Goal: Check status: Check status

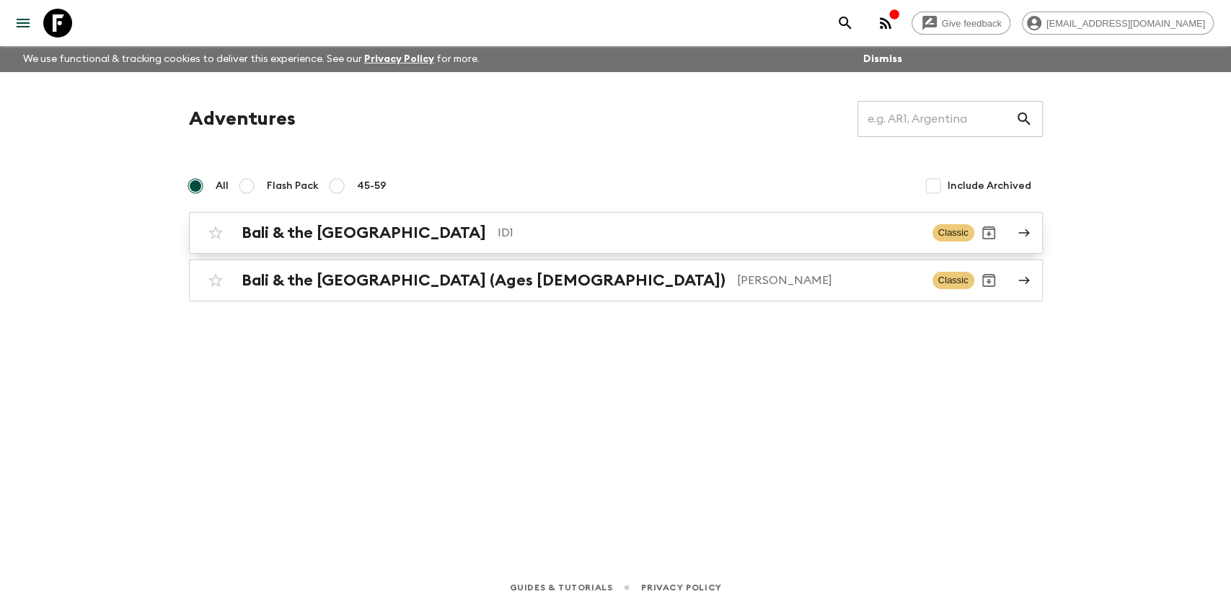
click at [498, 240] on p "ID1" at bounding box center [709, 232] width 423 height 17
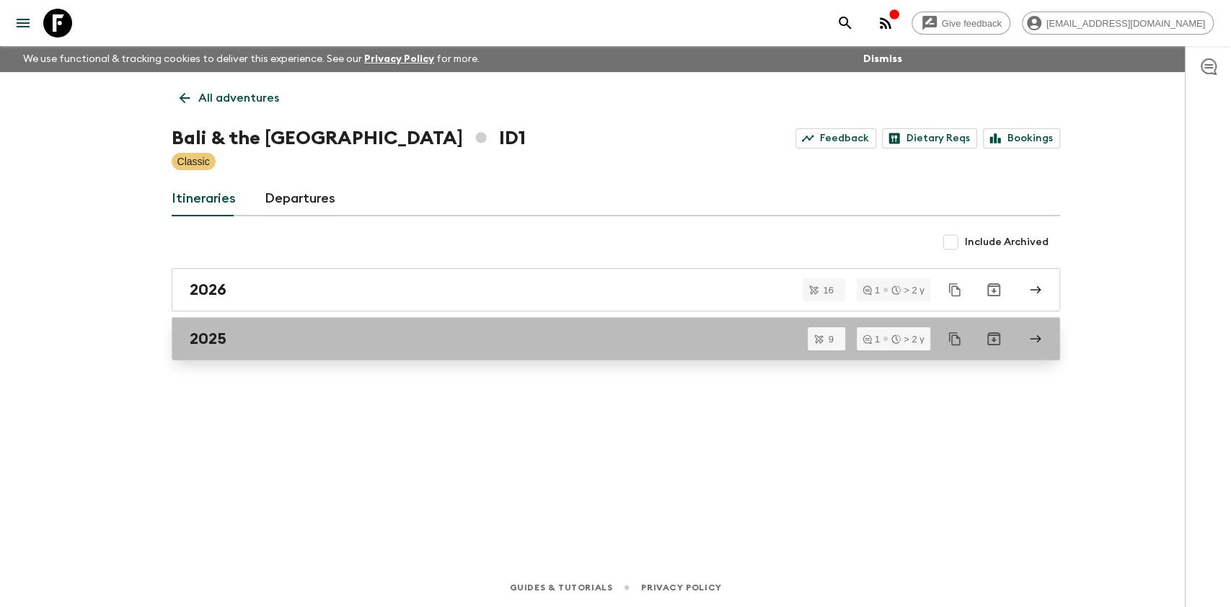
click at [228, 336] on div "2025" at bounding box center [602, 339] width 825 height 19
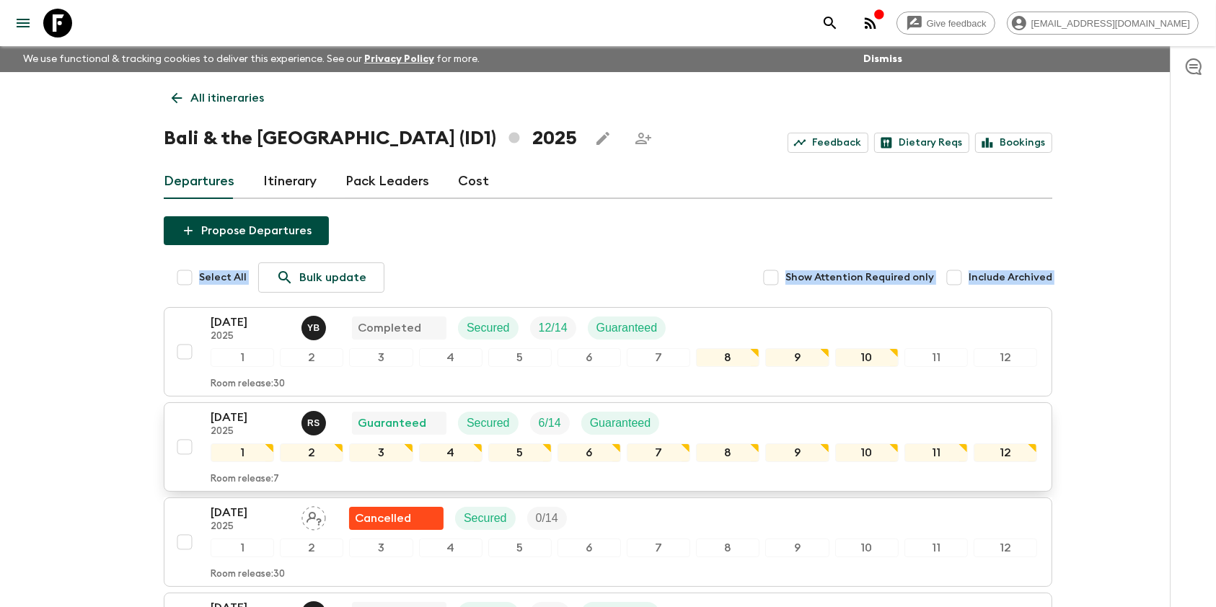
drag, startPoint x: 146, startPoint y: 180, endPoint x: 971, endPoint y: 464, distance: 872.5
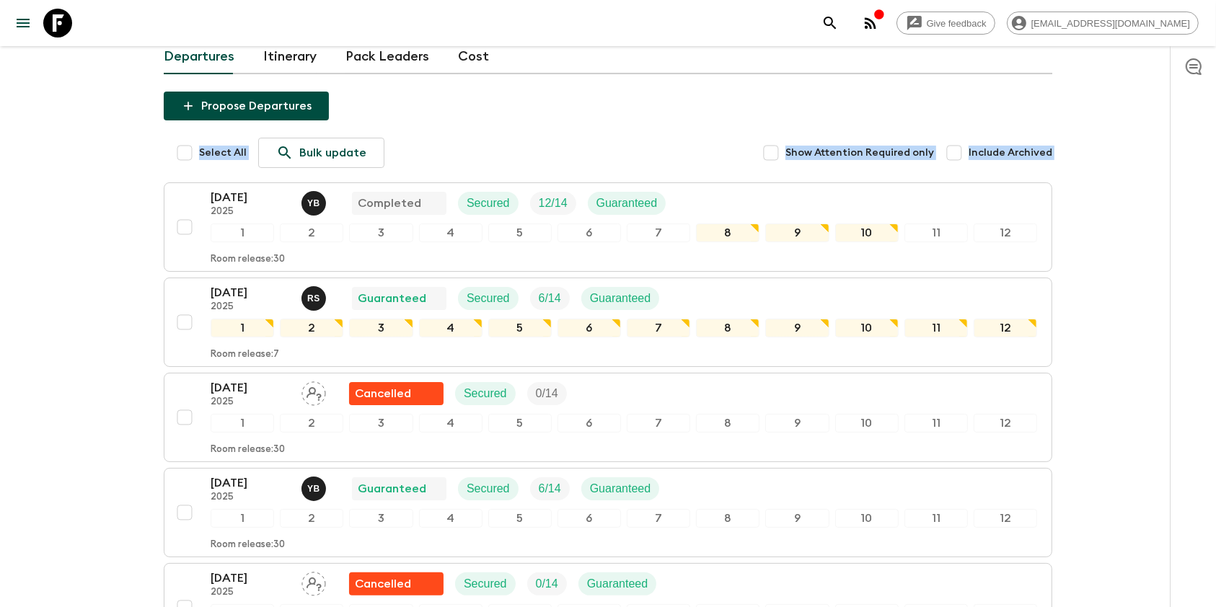
scroll to position [102, 0]
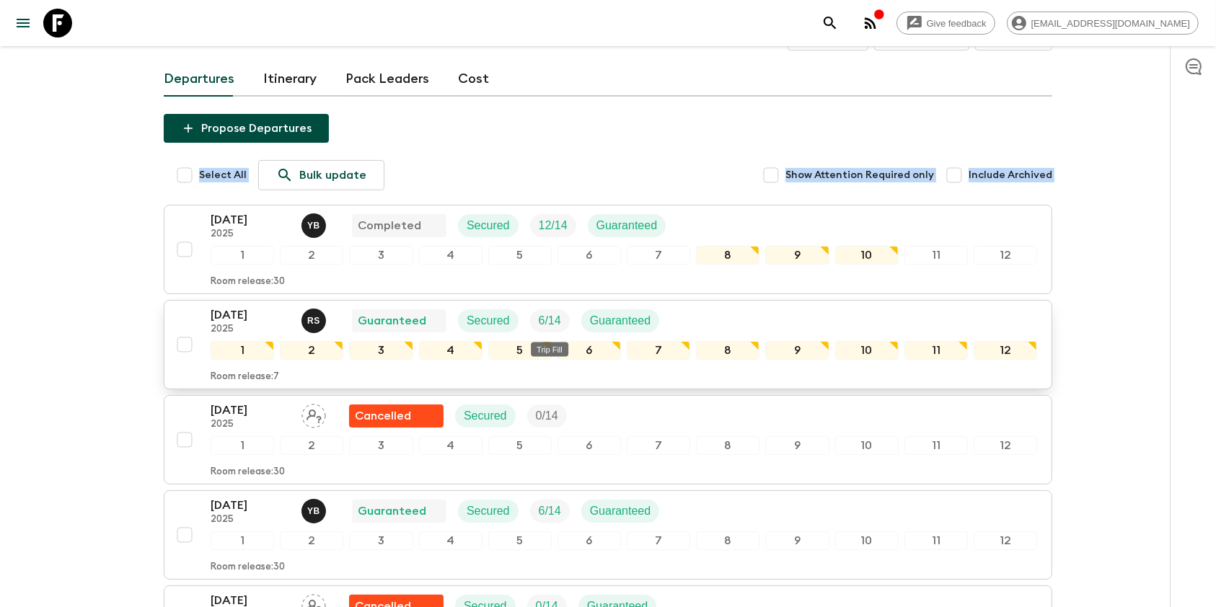
click at [544, 312] on p "6 / 14" at bounding box center [550, 320] width 22 height 17
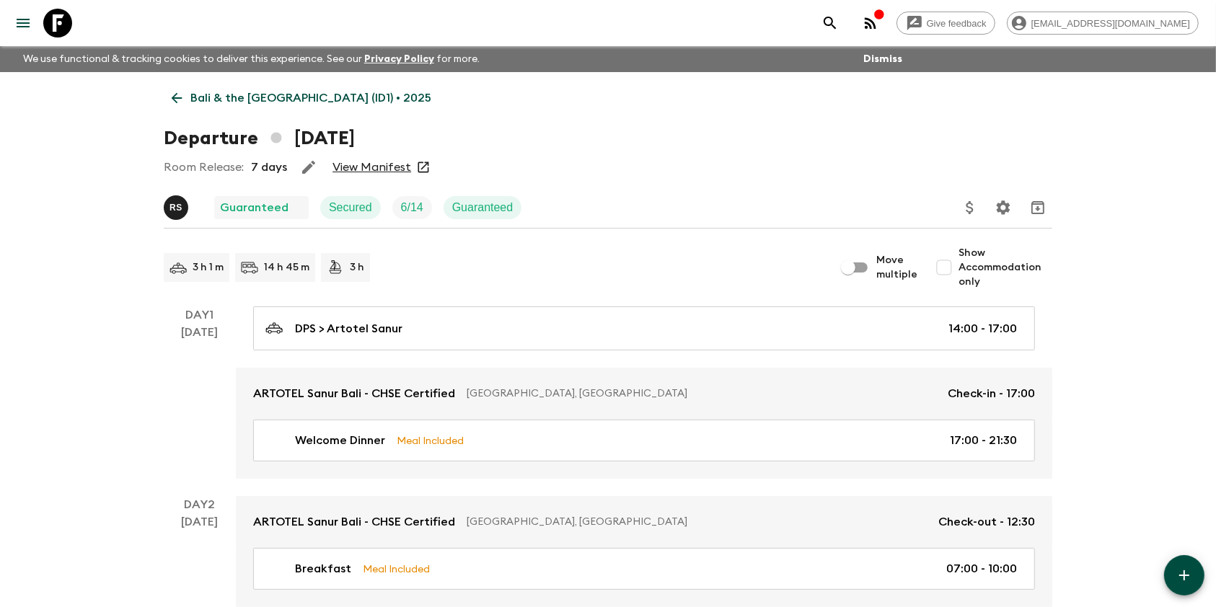
click at [381, 160] on link "View Manifest" at bounding box center [371, 167] width 79 height 14
